Goal: Find specific page/section: Find specific page/section

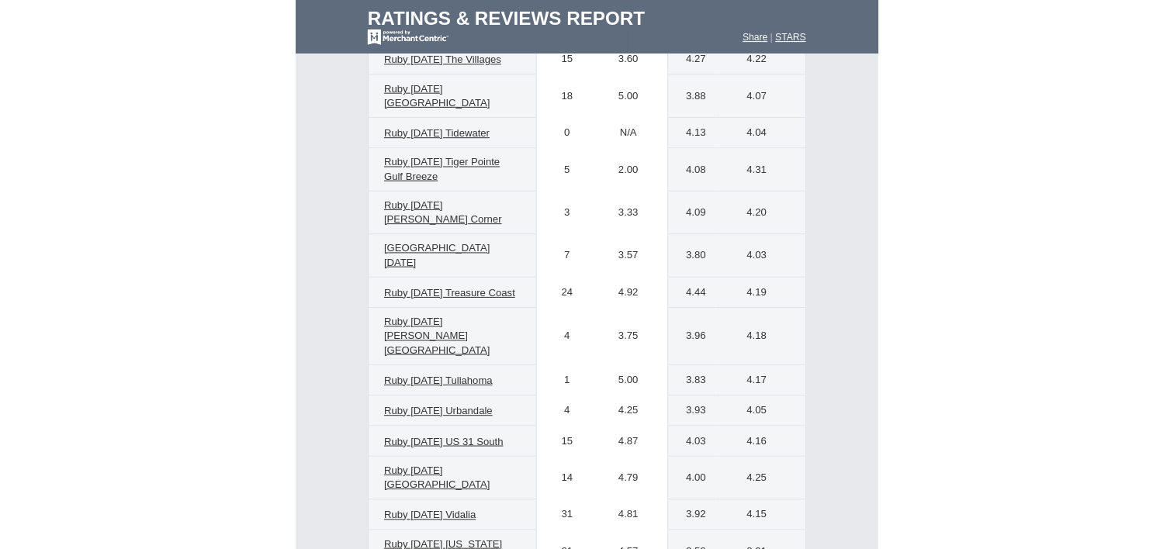
scroll to position [7683, 0]
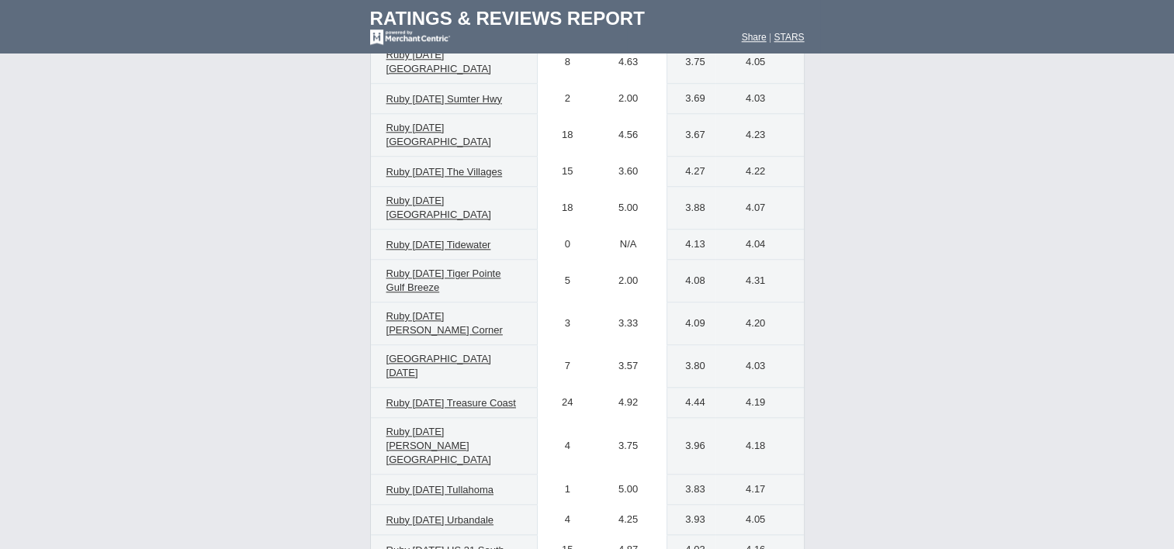
scroll to position [7573, 0]
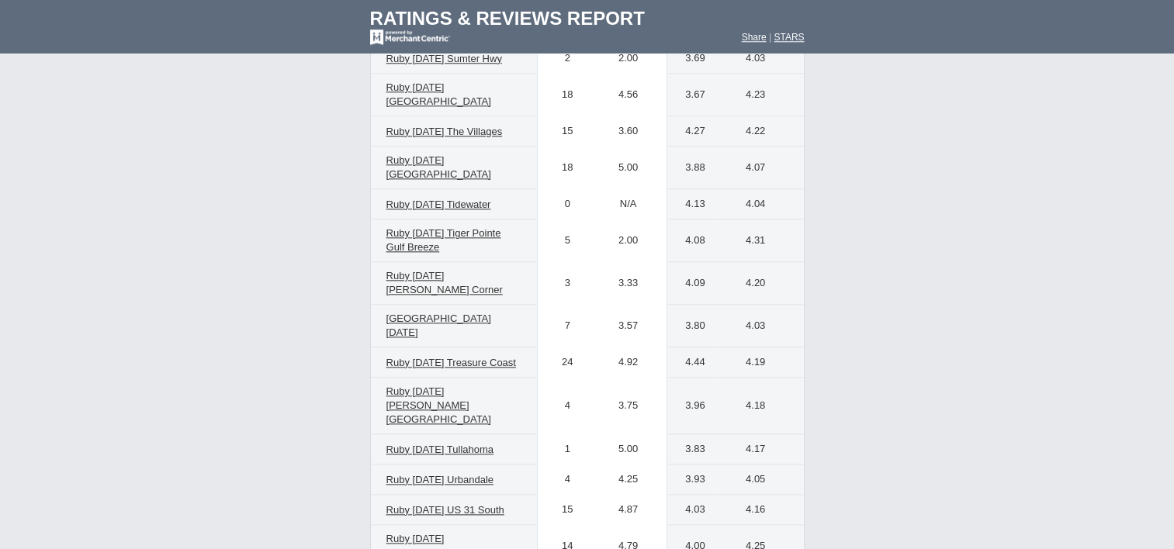
scroll to position [7612, 0]
type input "big rapid"
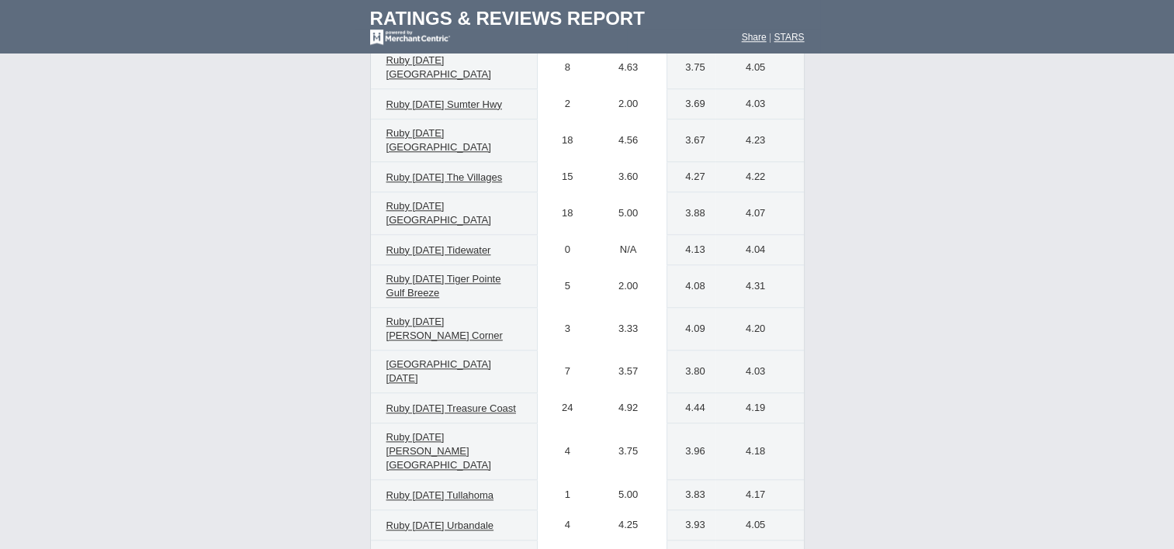
scroll to position [7566, 0]
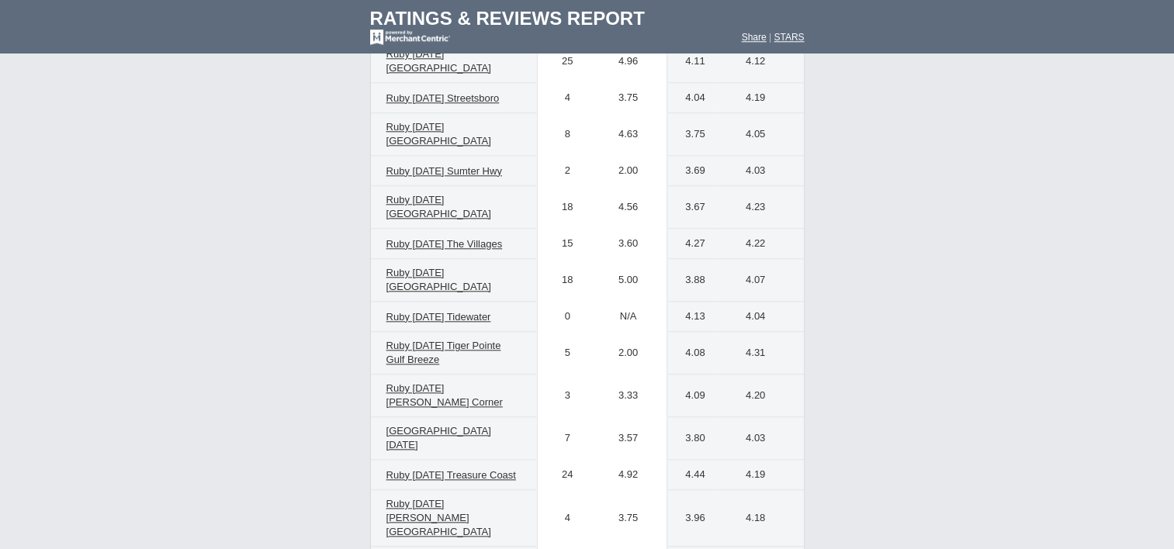
scroll to position [7500, 0]
type input "c"
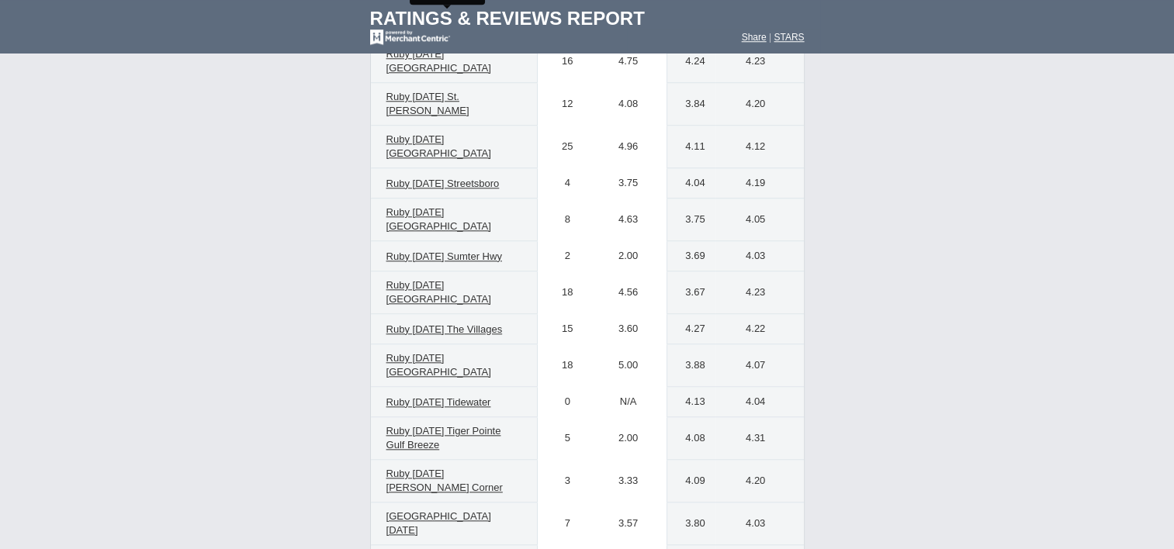
scroll to position [7419, 0]
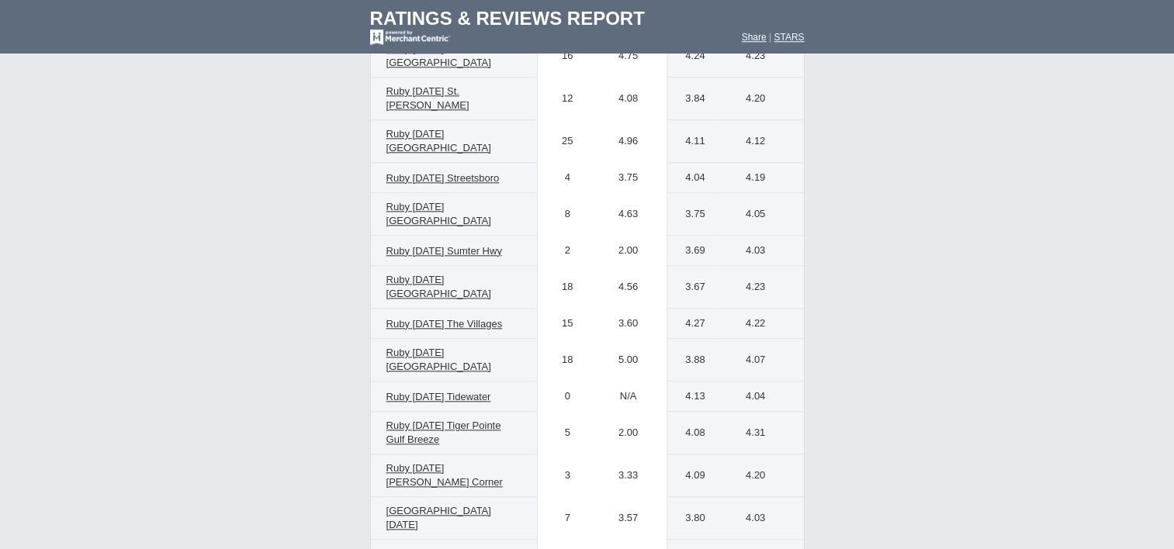
type input "m"
type input "b"
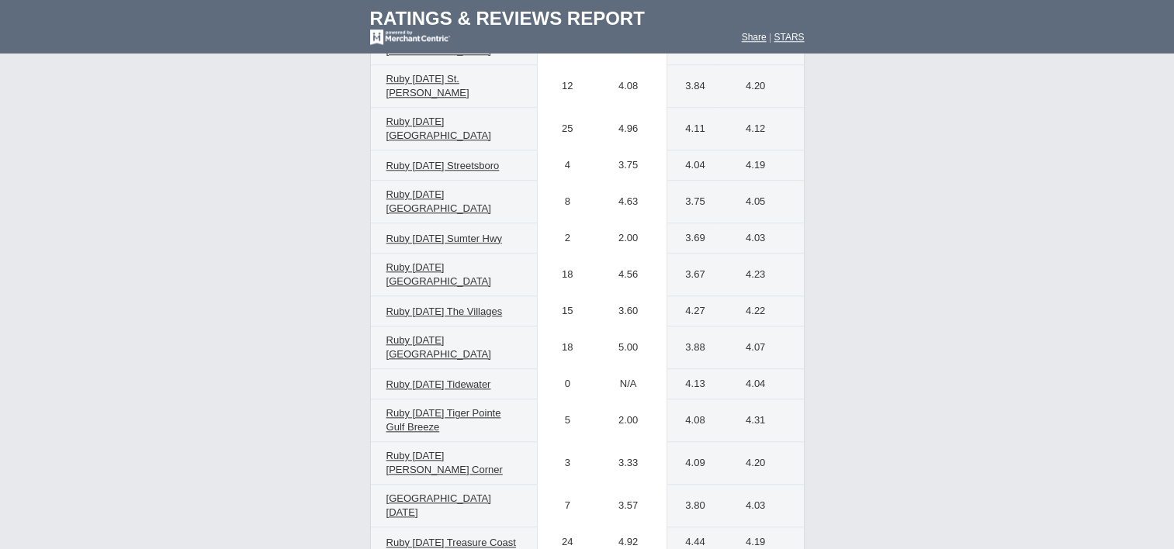
scroll to position [7432, 0]
type input "u"
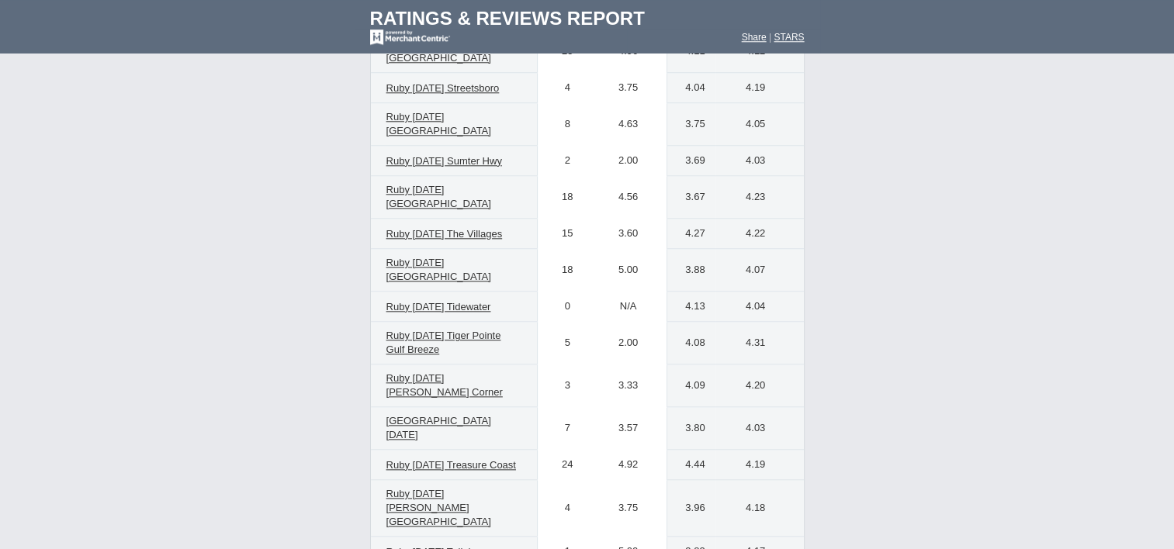
scroll to position [7504, 0]
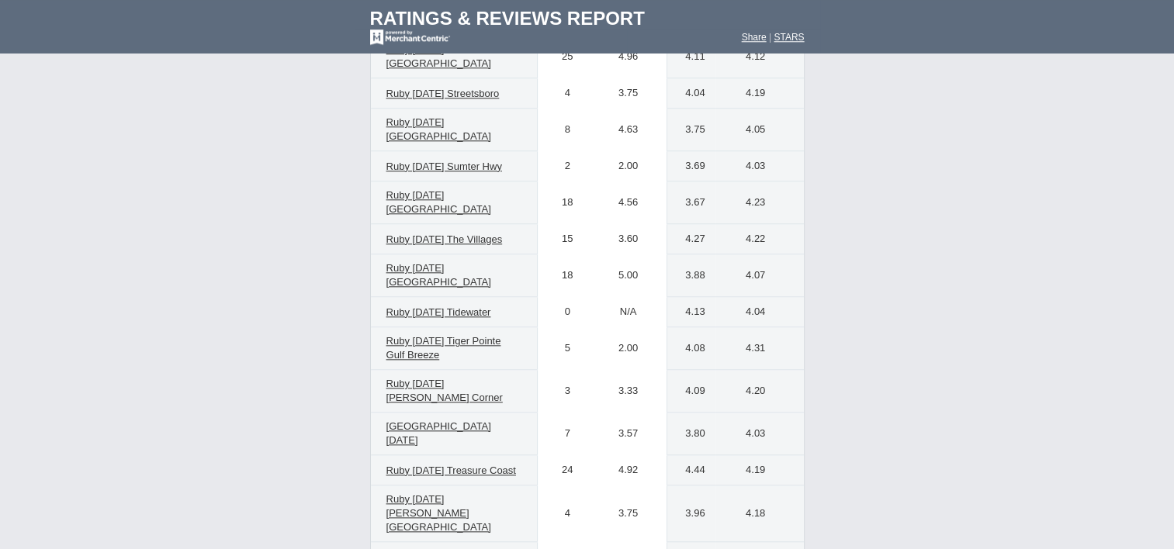
type input "w"
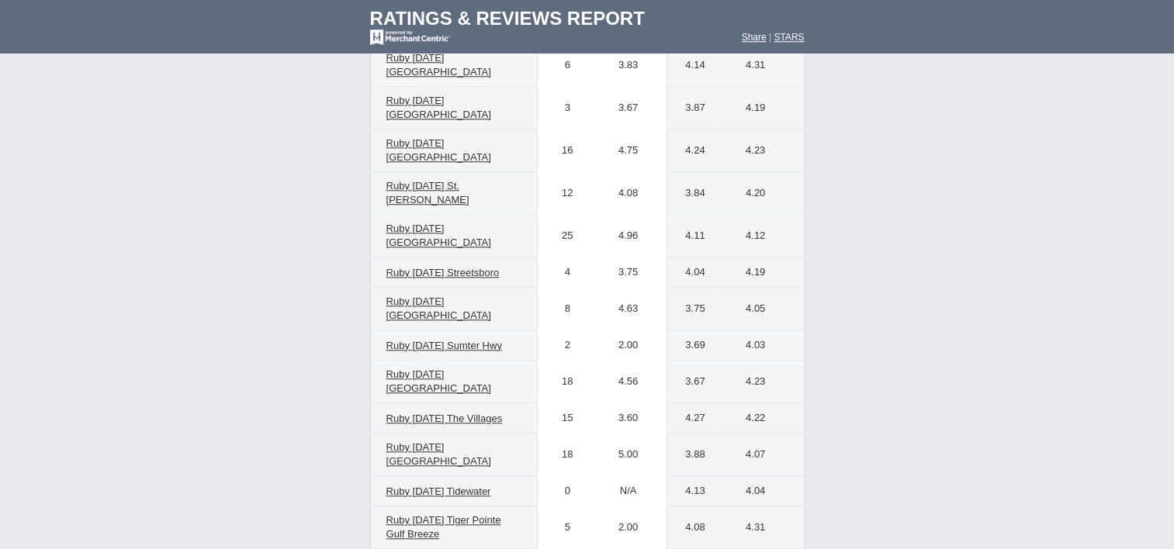
scroll to position [7323, 0]
type input "s"
type input "[PERSON_NAME]"
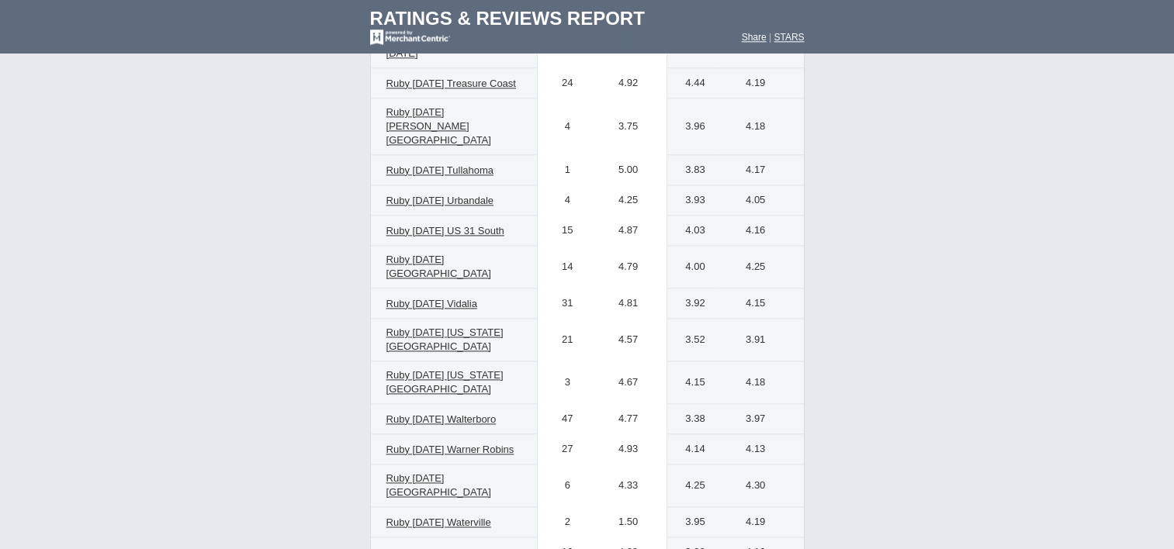
scroll to position [7893, 0]
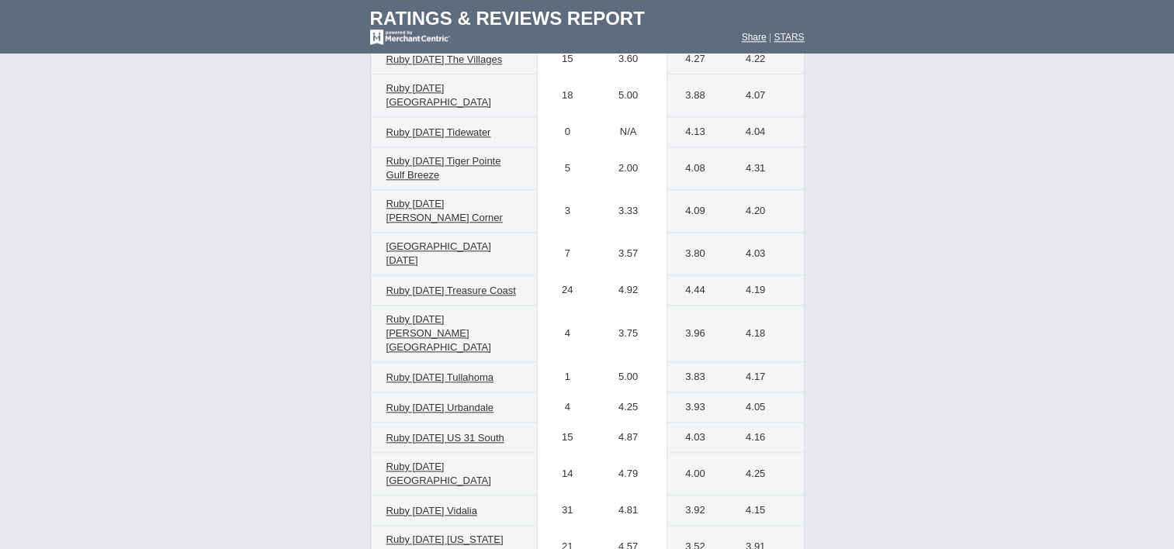
scroll to position [7683, 0]
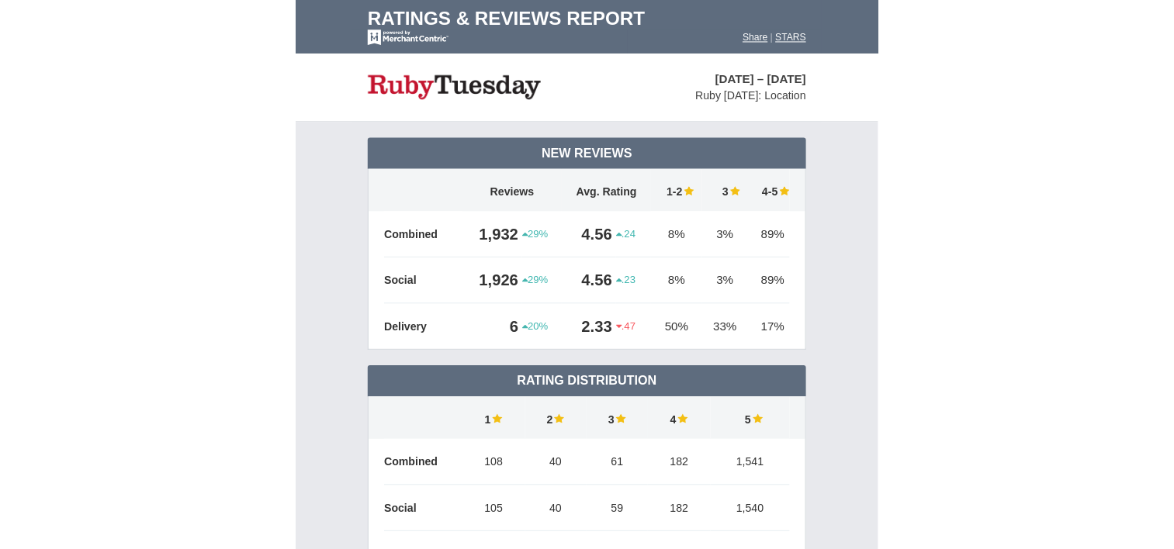
scroll to position [7683, 0]
